Goal: Task Accomplishment & Management: Manage account settings

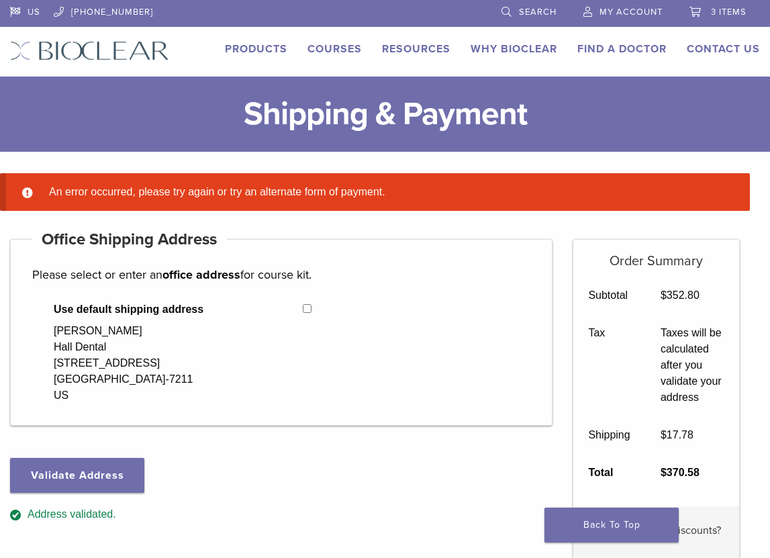
select select "**"
click at [650, 23] on li "My Account" at bounding box center [623, 12] width 106 height 25
click at [644, 16] on span "My Account" at bounding box center [630, 12] width 63 height 11
